Goal: Task Accomplishment & Management: Manage account settings

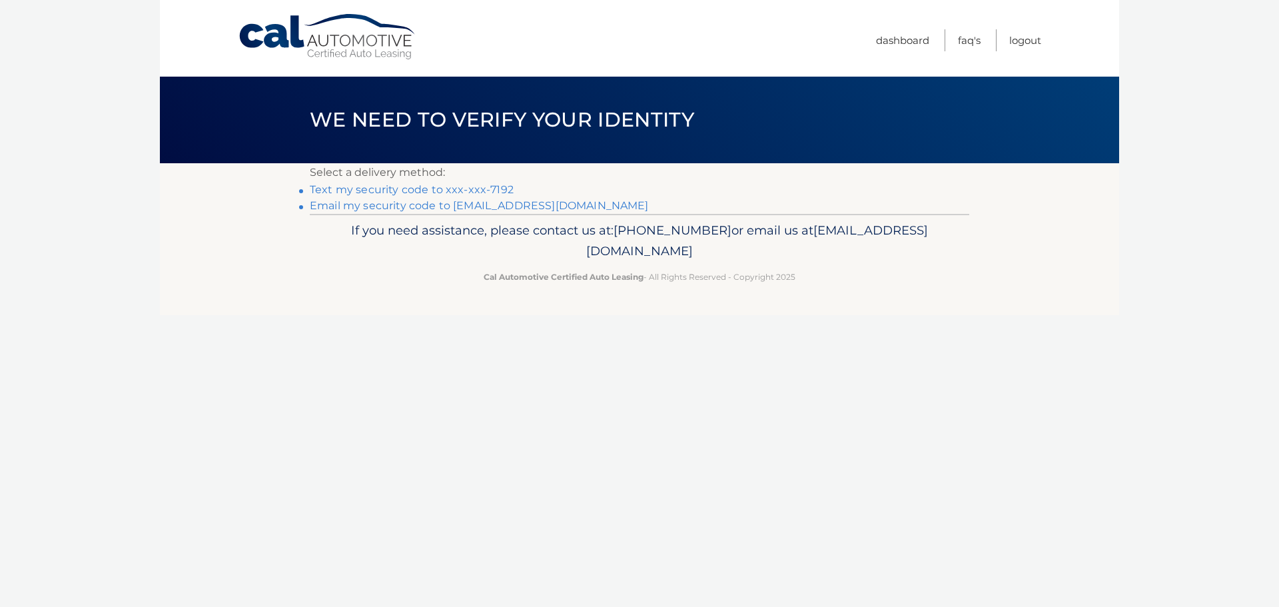
click at [476, 188] on link "Text my security code to xxx-xxx-7192" at bounding box center [412, 189] width 204 height 13
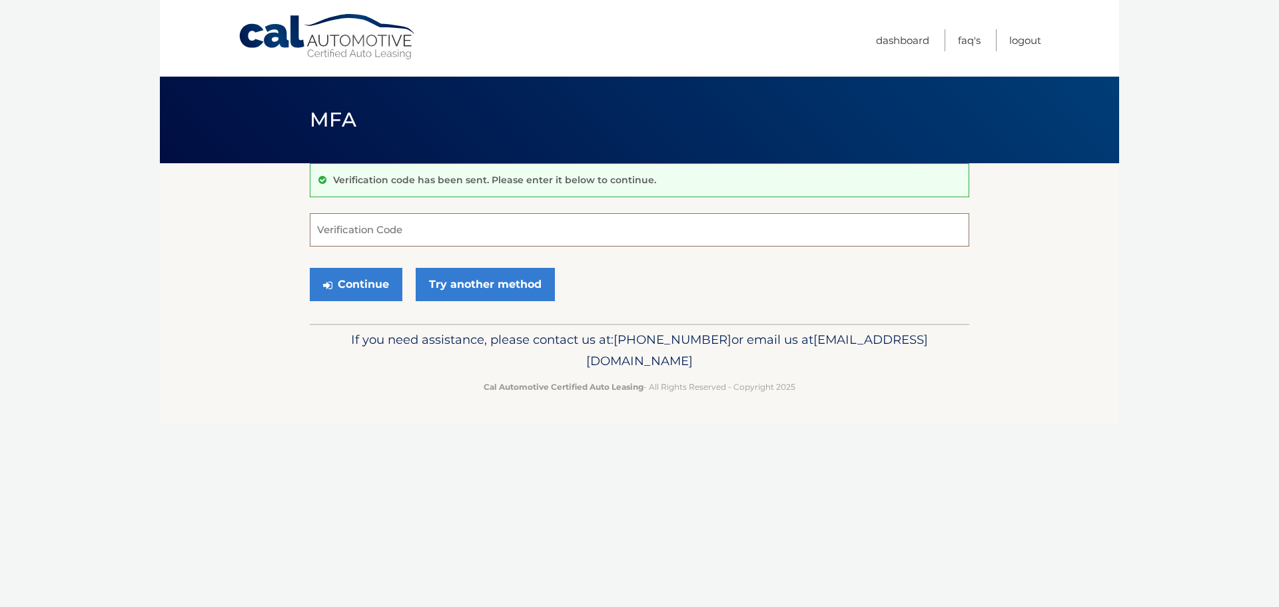
click at [407, 237] on input "Verification Code" at bounding box center [640, 229] width 660 height 33
type input "614441"
click at [364, 290] on button "Continue" at bounding box center [356, 284] width 93 height 33
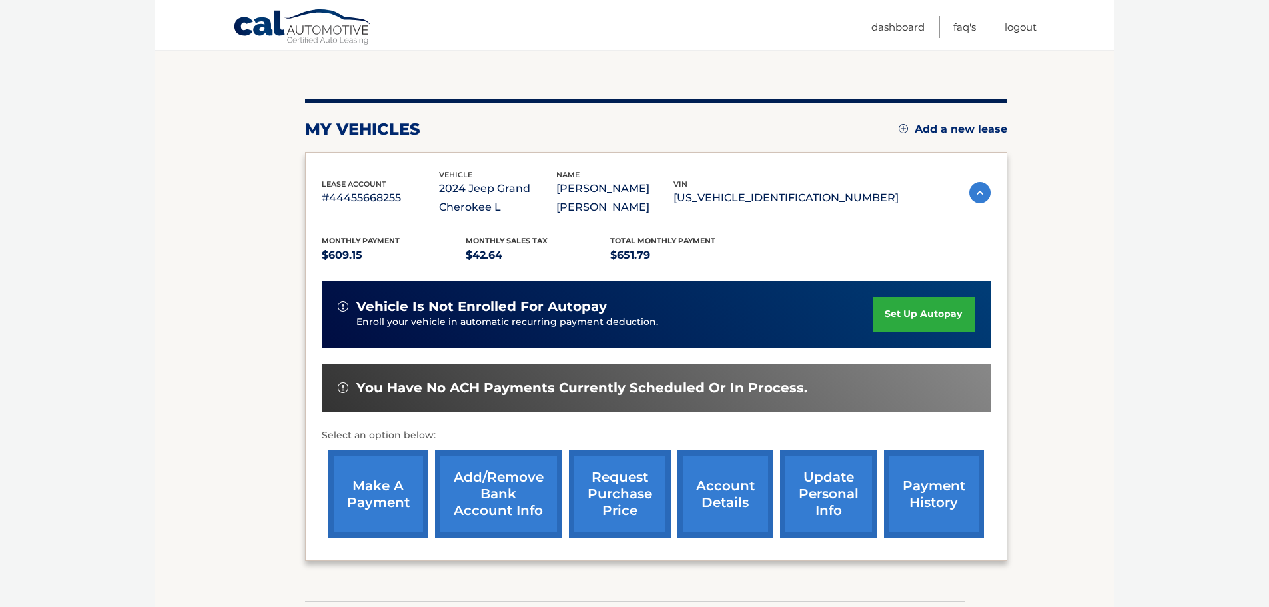
scroll to position [219, 0]
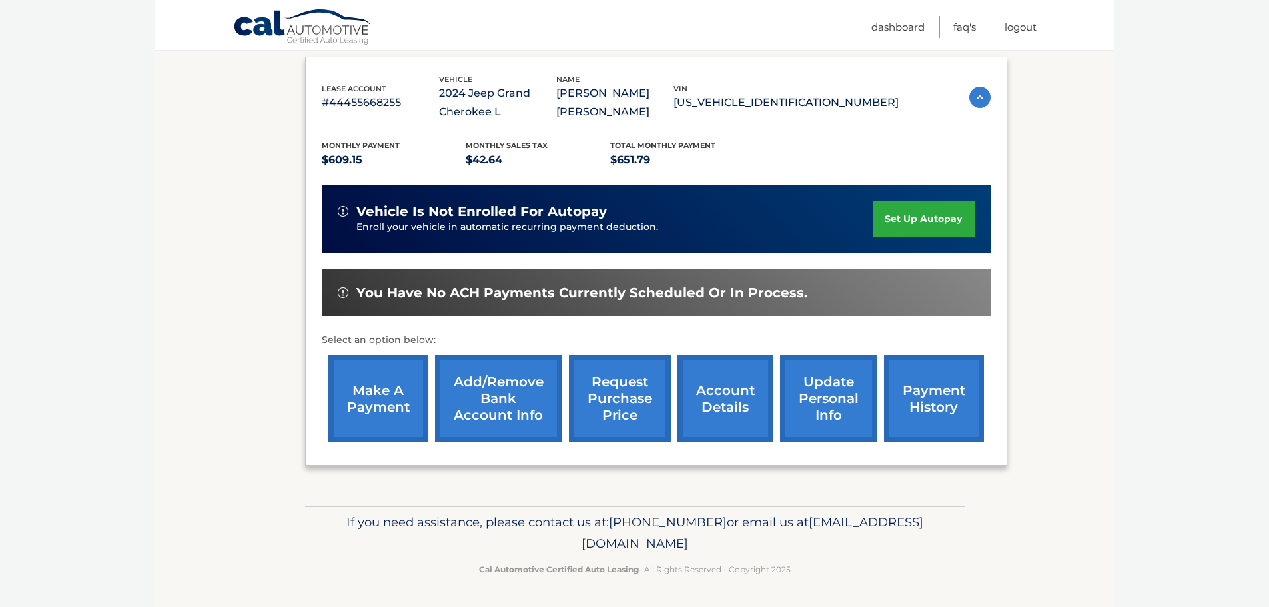
click at [947, 411] on link "payment history" at bounding box center [934, 398] width 100 height 87
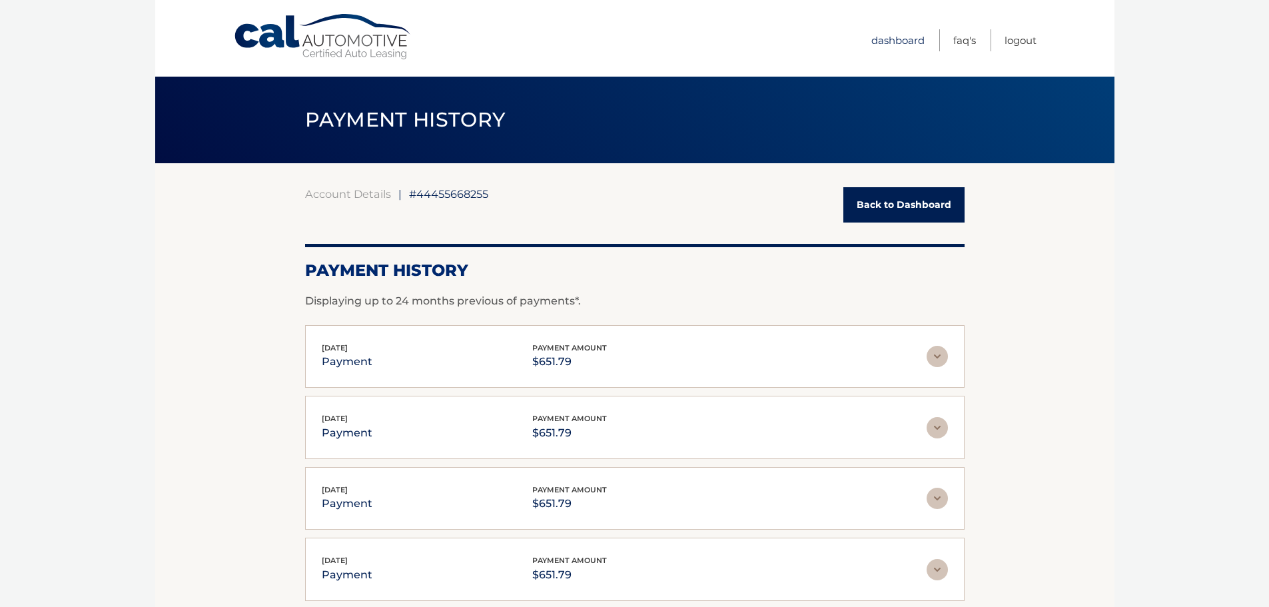
click at [882, 39] on link "Dashboard" at bounding box center [897, 40] width 53 height 22
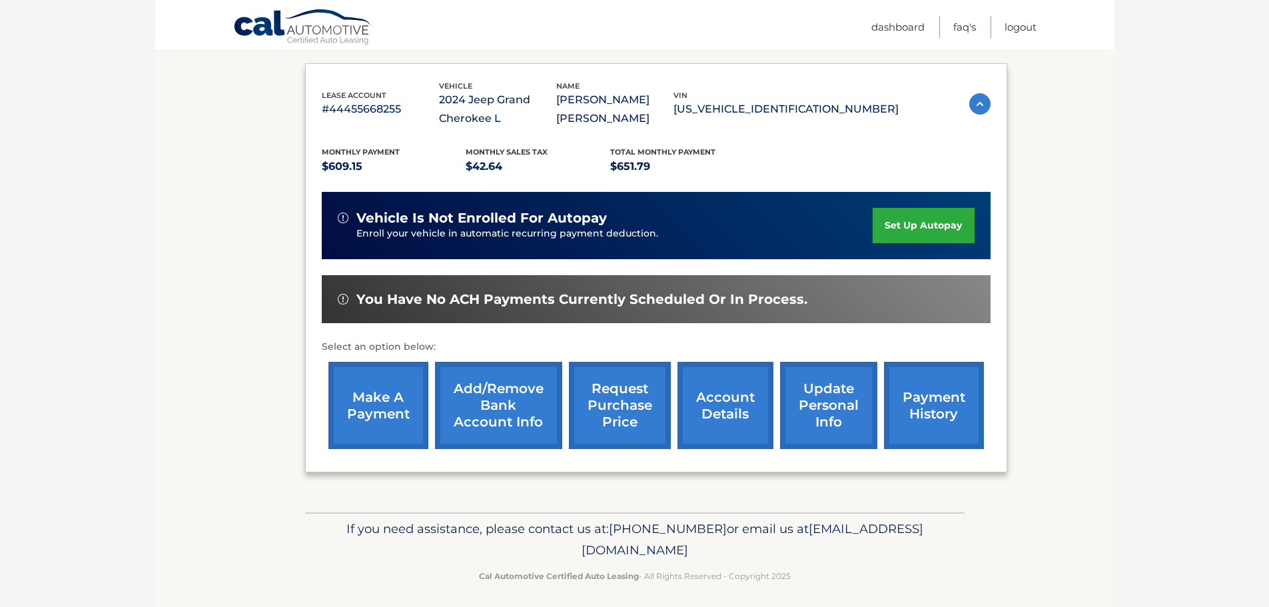
scroll to position [219, 0]
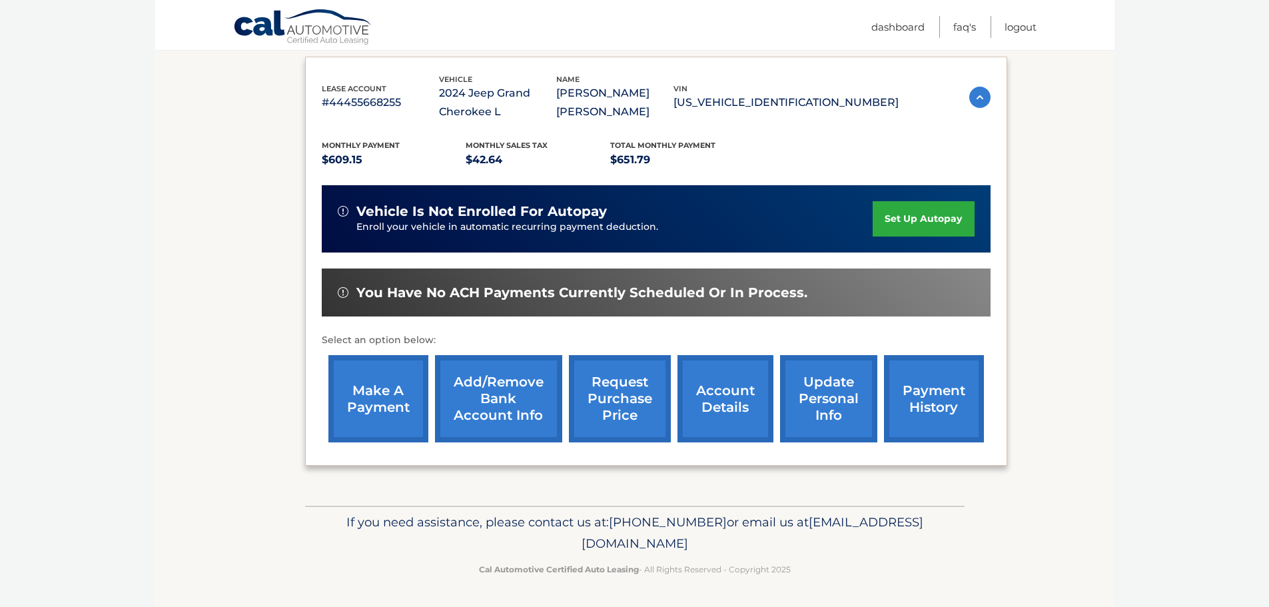
click at [726, 401] on link "account details" at bounding box center [726, 398] width 96 height 87
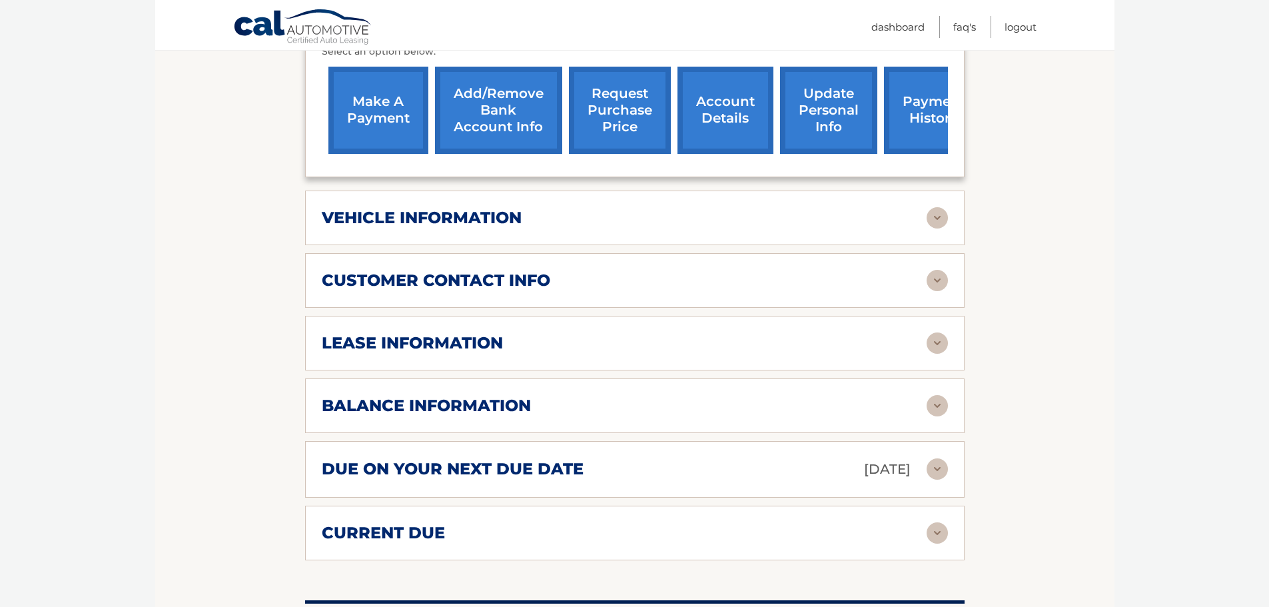
scroll to position [533, 0]
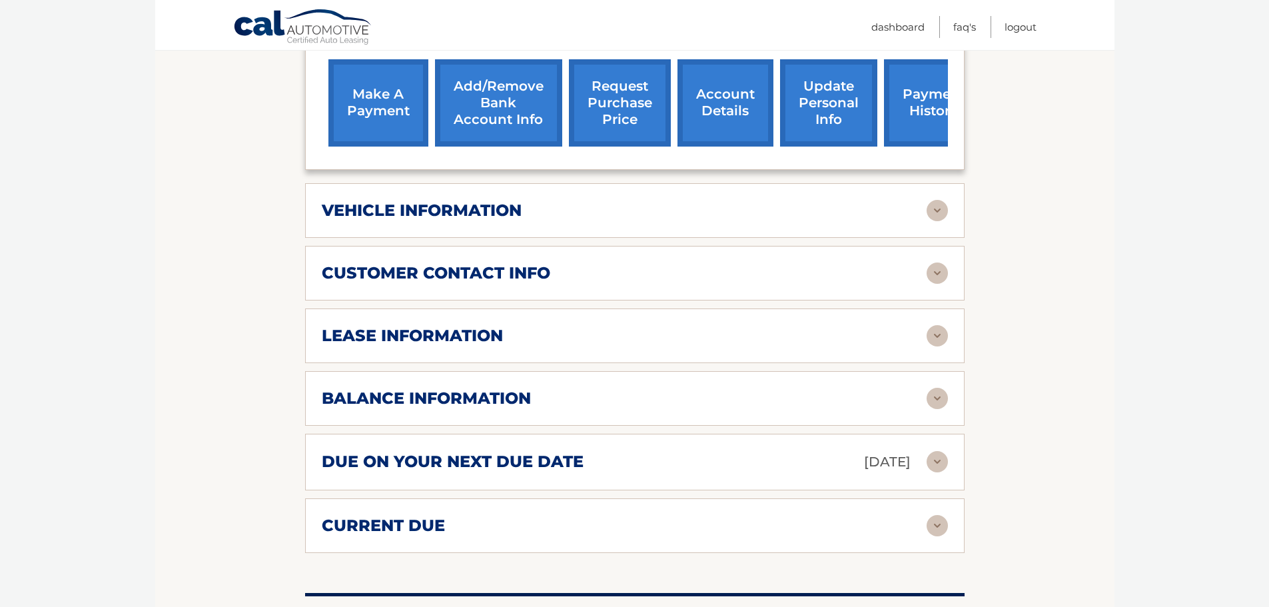
click at [610, 452] on div "due on your next due date [DATE]" at bounding box center [624, 461] width 605 height 23
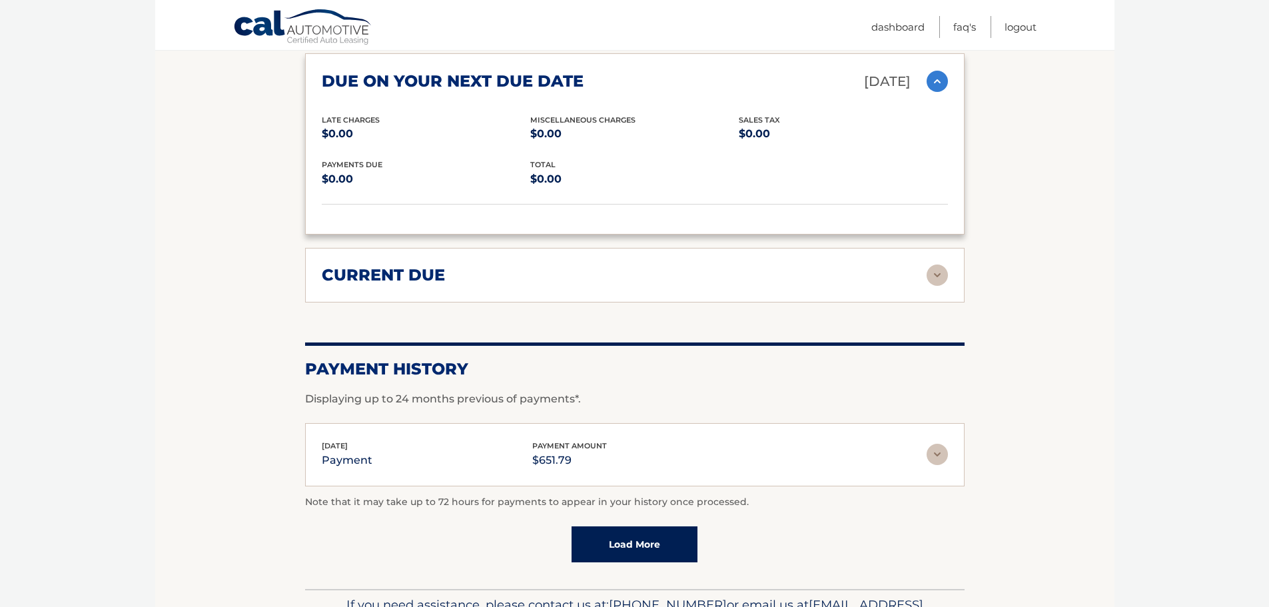
scroll to position [933, 0]
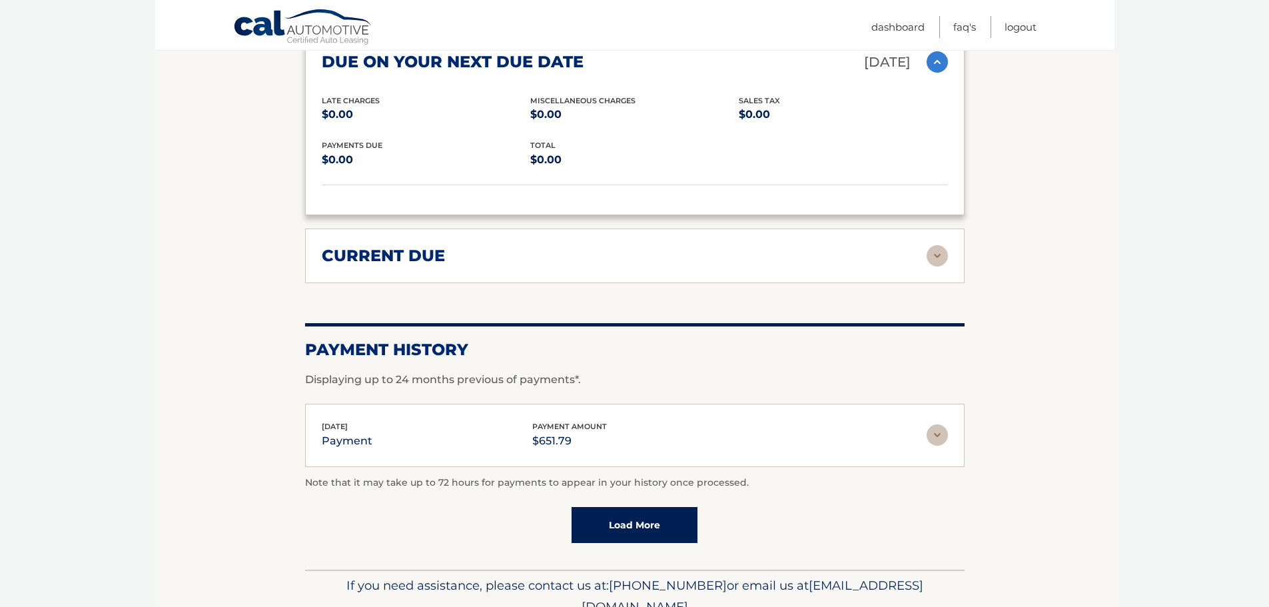
click at [654, 521] on link "Load More" at bounding box center [635, 525] width 126 height 36
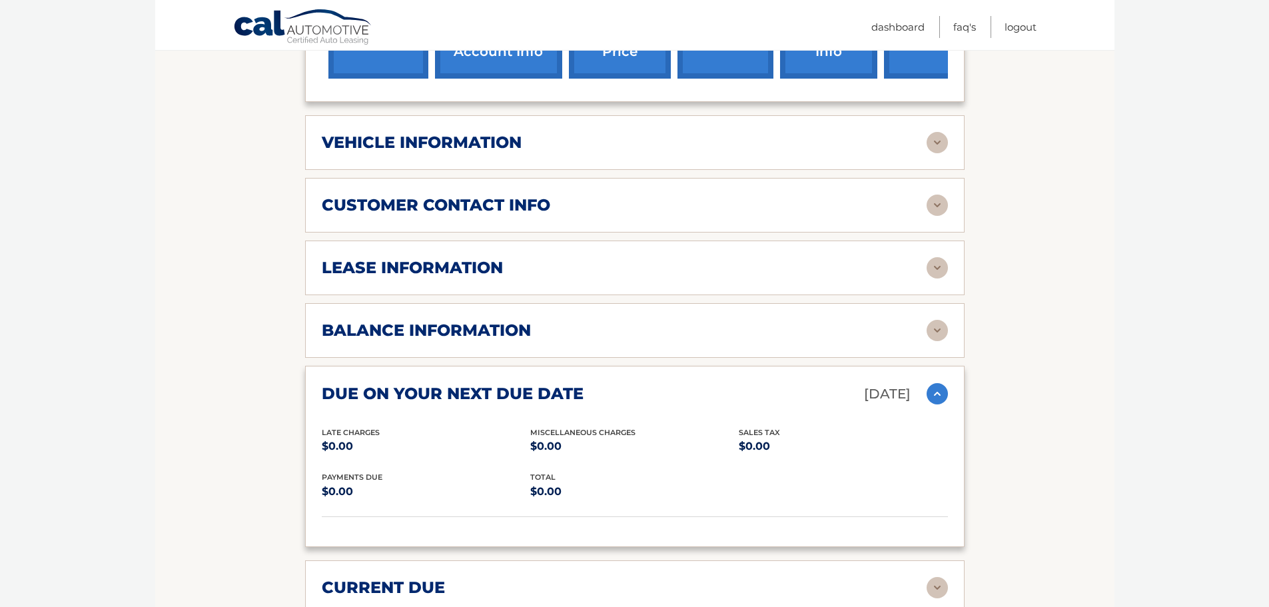
scroll to position [600, 0]
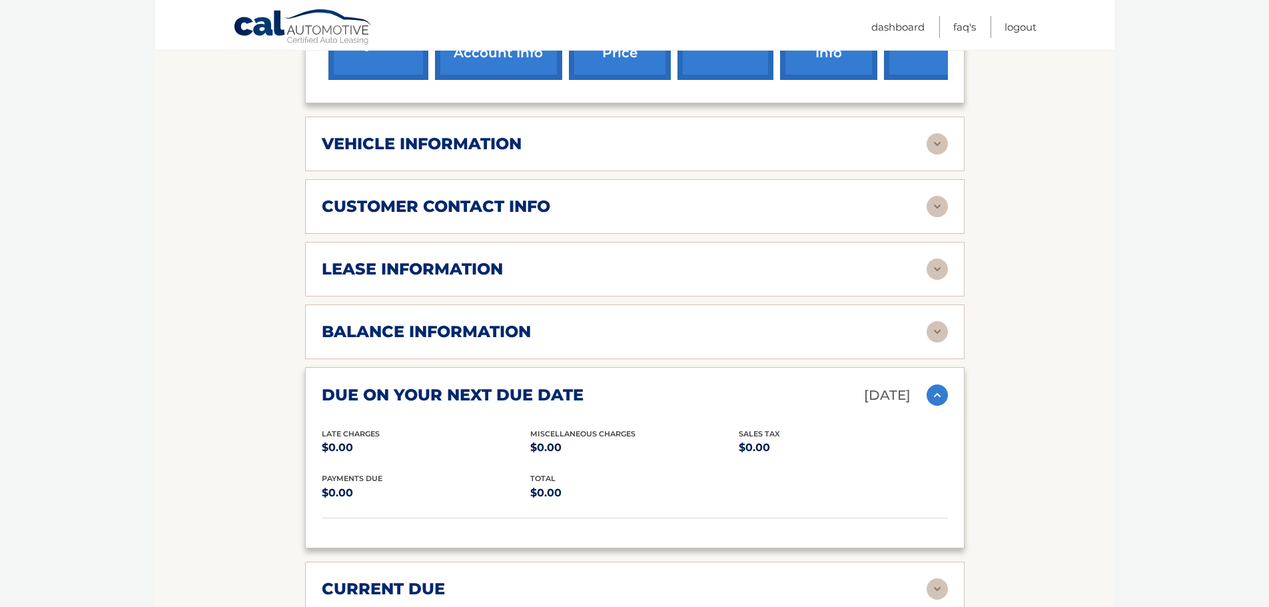
click at [584, 131] on div "vehicle information vehicle Year 2024 vehicle make Jeep vehicle model Grand Che…" at bounding box center [635, 144] width 660 height 55
click at [575, 157] on div "vehicle information vehicle Year 2024 vehicle make Jeep vehicle model Grand Che…" at bounding box center [635, 144] width 660 height 55
click at [934, 142] on img at bounding box center [937, 143] width 21 height 21
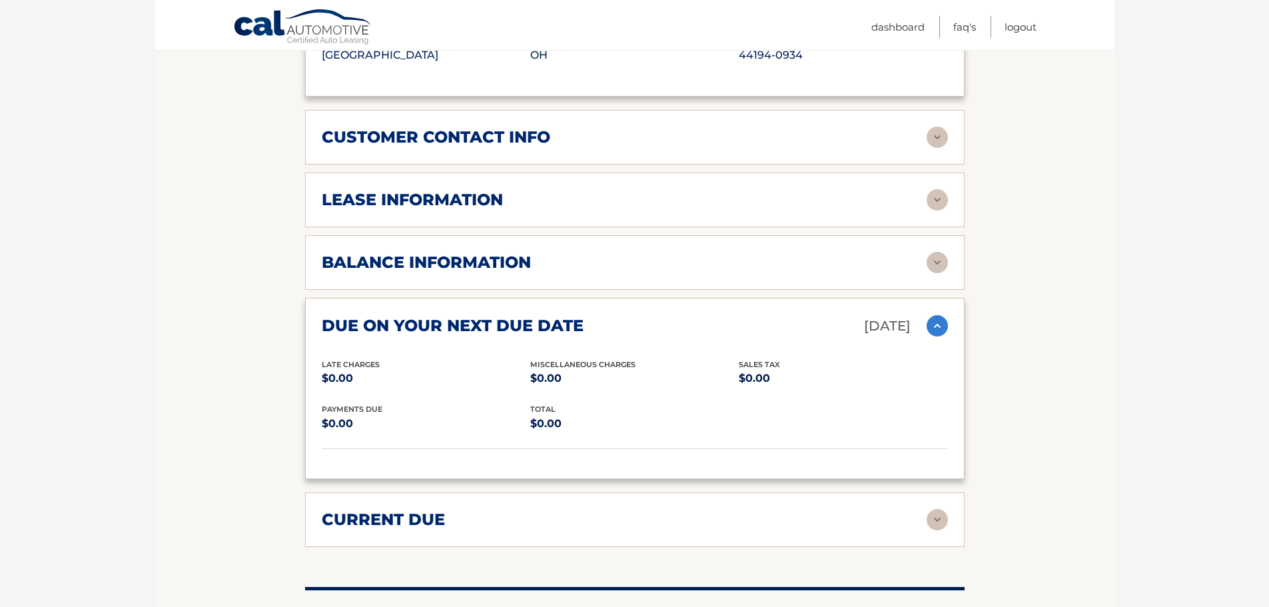
scroll to position [999, 0]
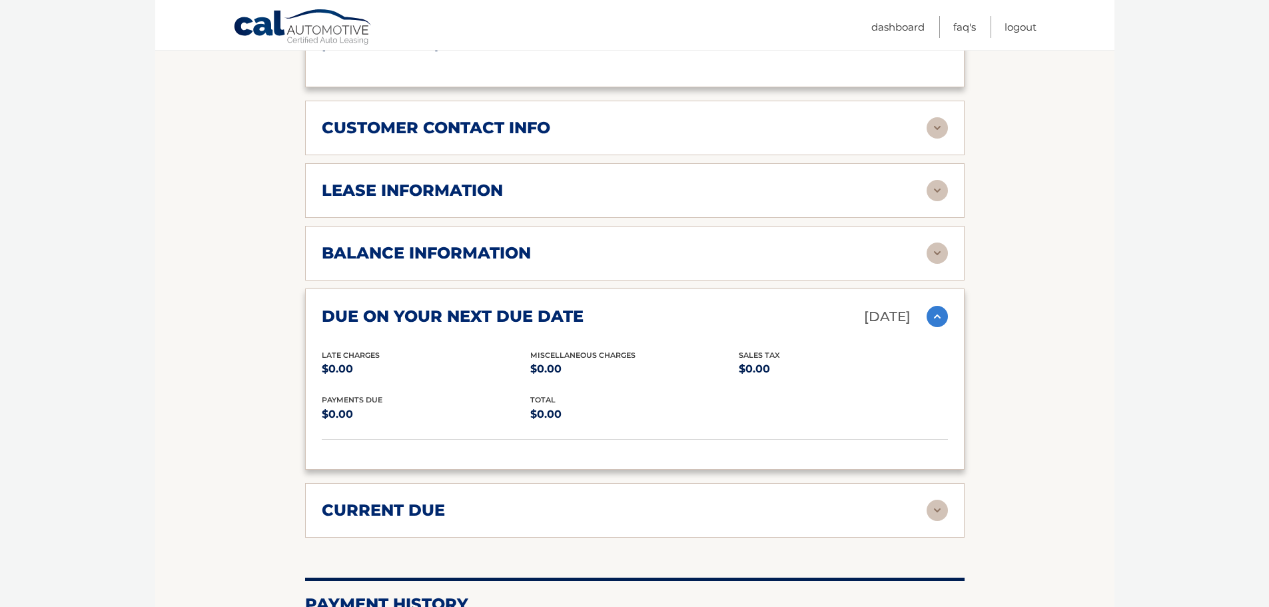
click at [931, 193] on img at bounding box center [937, 190] width 21 height 21
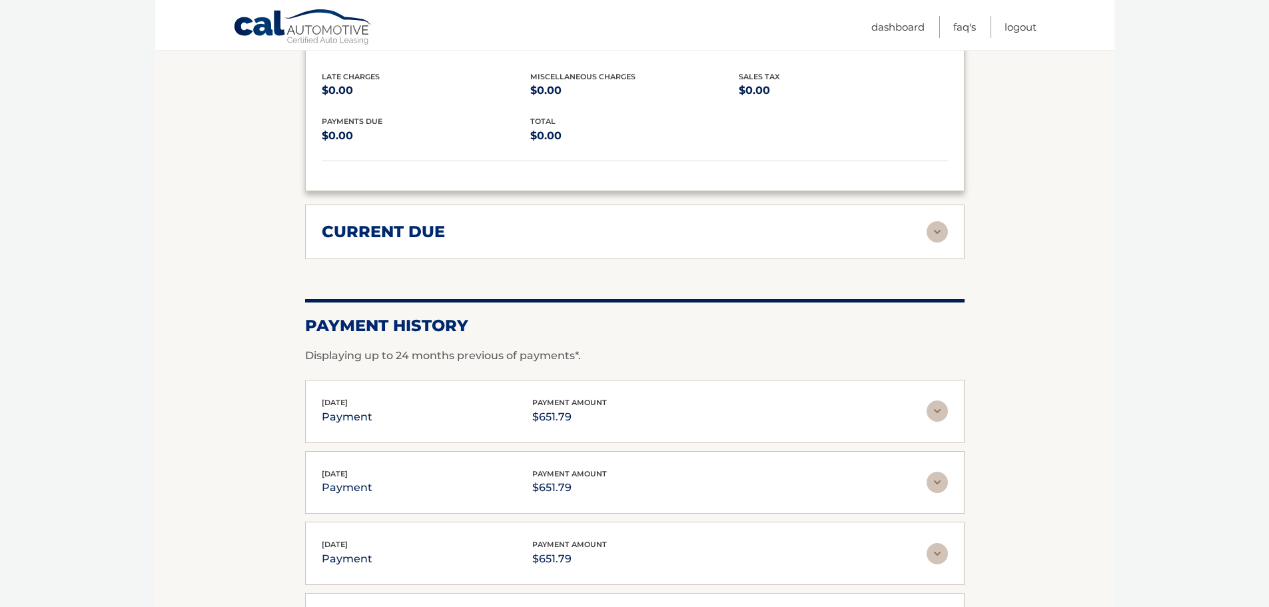
scroll to position [1532, 0]
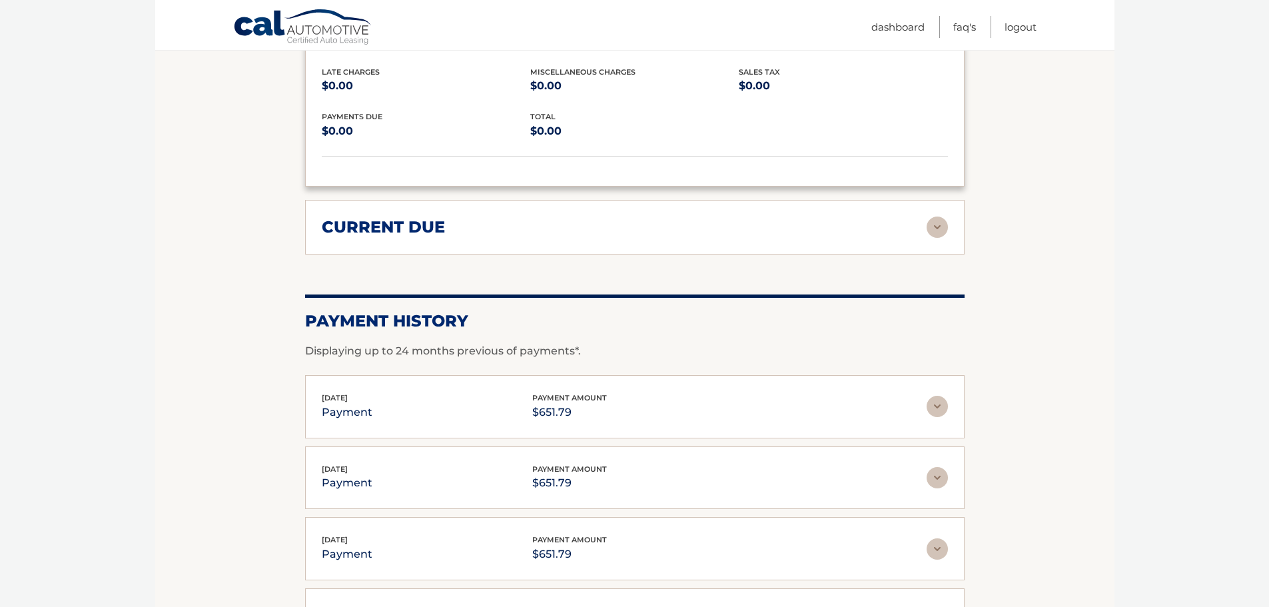
click at [937, 232] on img at bounding box center [937, 227] width 21 height 21
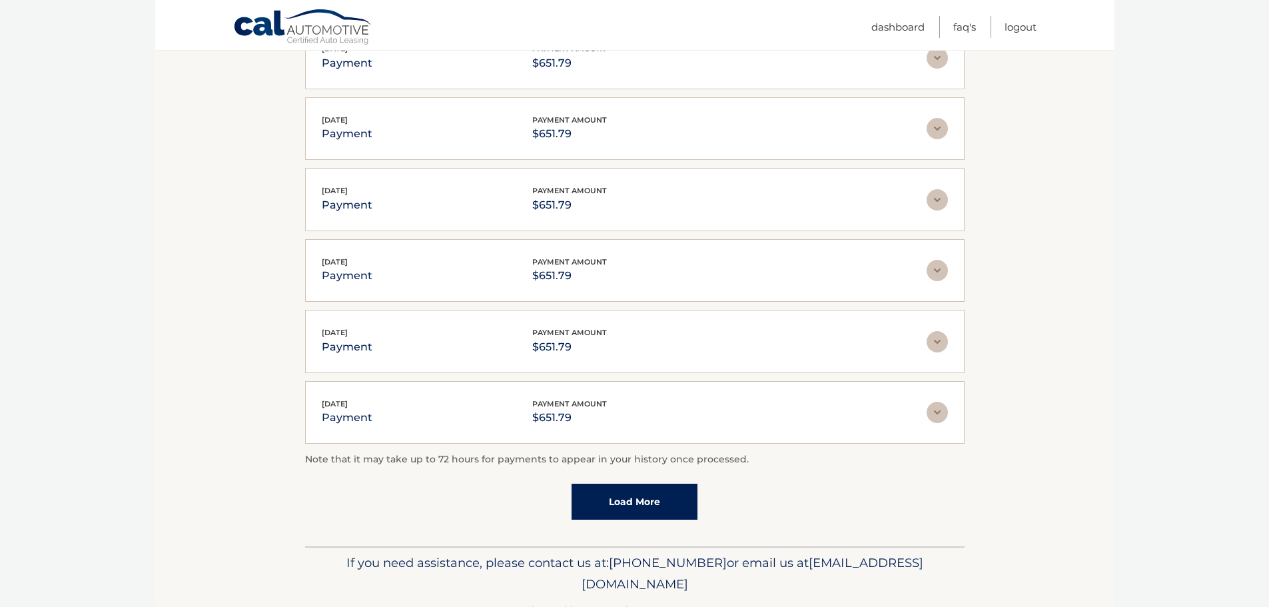
scroll to position [2020, 0]
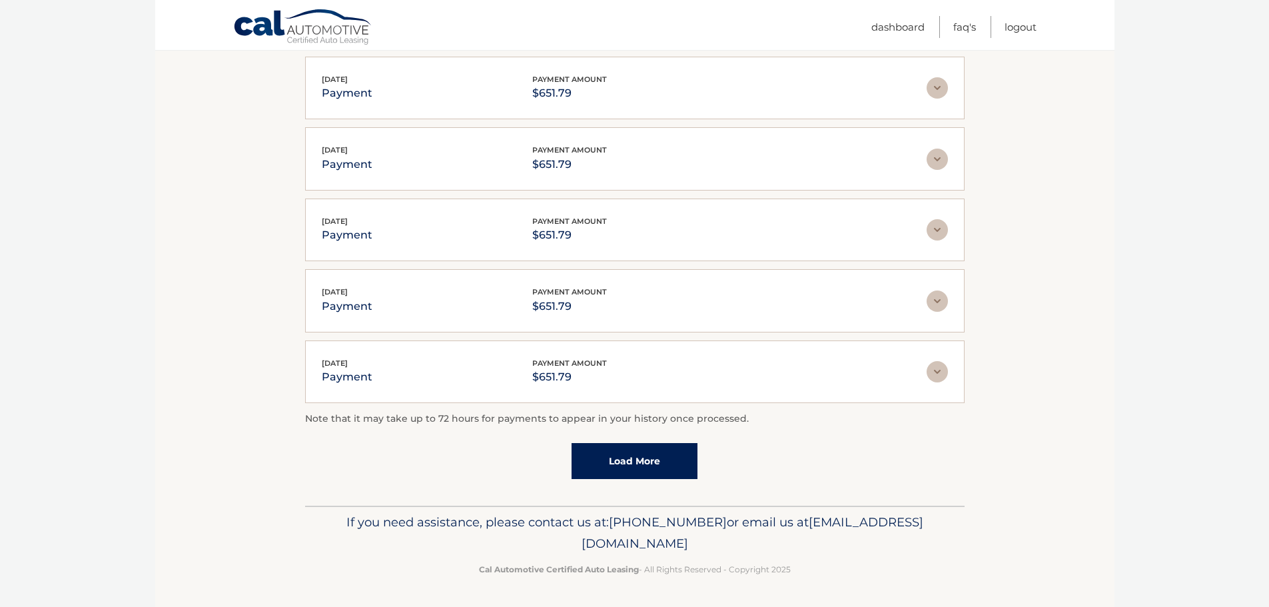
drag, startPoint x: 517, startPoint y: 544, endPoint x: 753, endPoint y: 543, distance: 235.9
click at [753, 543] on p "If you need assistance, please contact us at: 609-807-3200 or email us at Custo…" at bounding box center [635, 533] width 642 height 43
copy span "[EMAIL_ADDRESS][DOMAIN_NAME]"
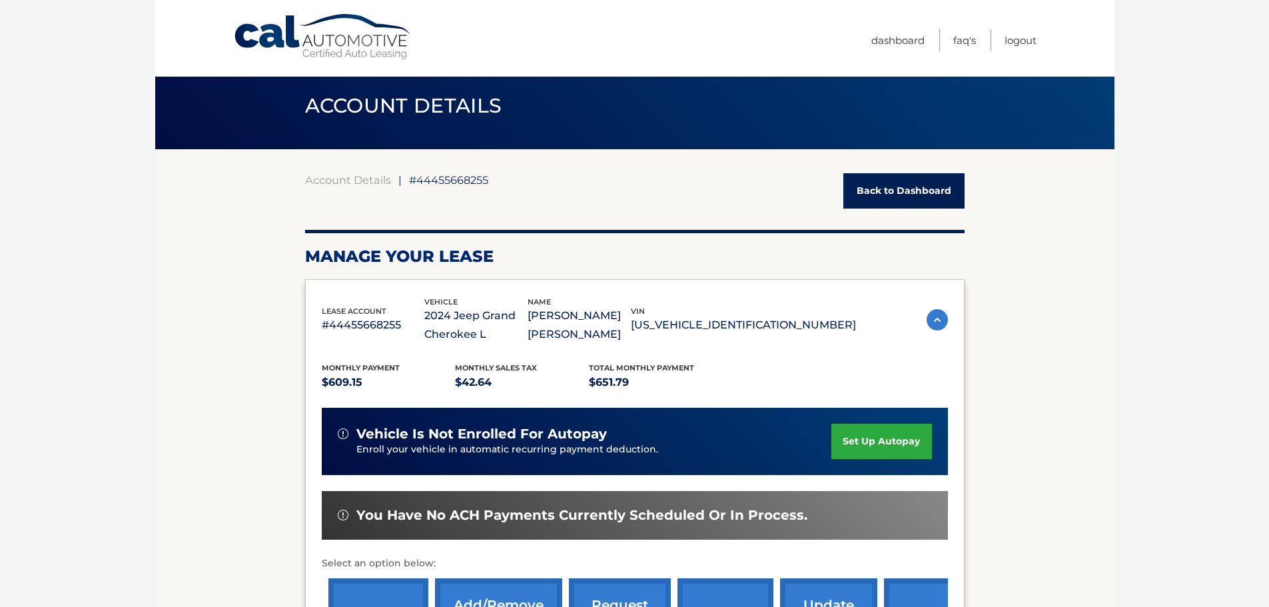
scroll to position [67, 0]
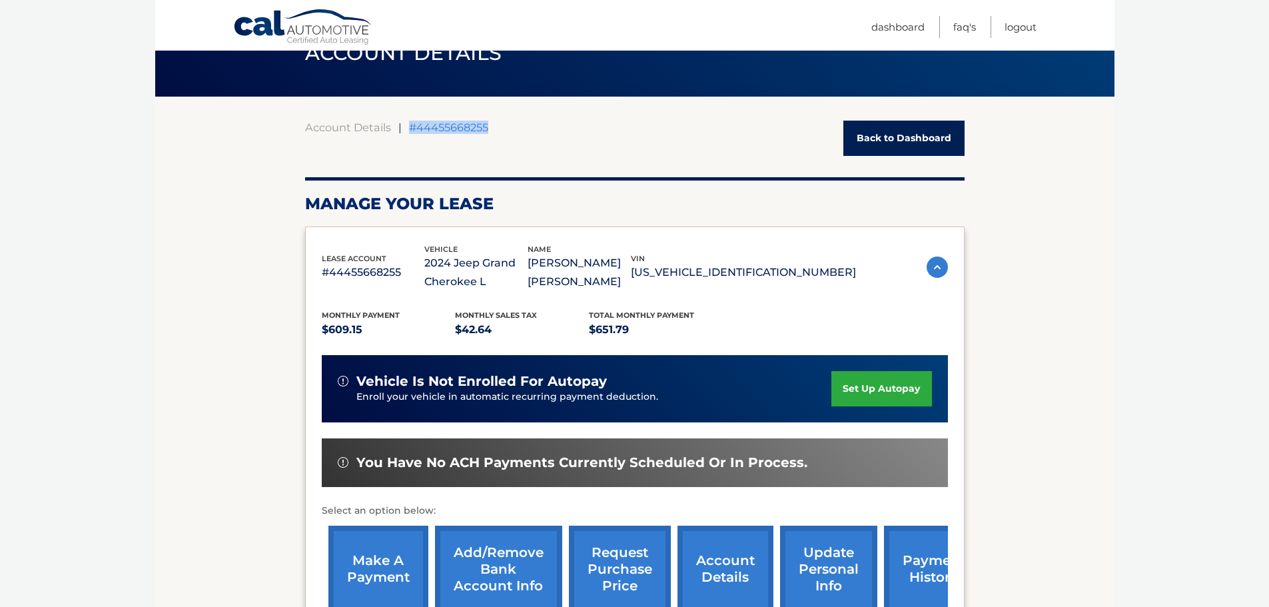
drag, startPoint x: 410, startPoint y: 128, endPoint x: 503, endPoint y: 130, distance: 92.6
click at [503, 130] on div "Account Details | #44455668255 Back to Dashboard" at bounding box center [635, 138] width 660 height 35
copy span "#44455668255"
click at [1022, 22] on link "Logout" at bounding box center [1021, 27] width 32 height 22
